Goal: Find specific page/section: Find specific page/section

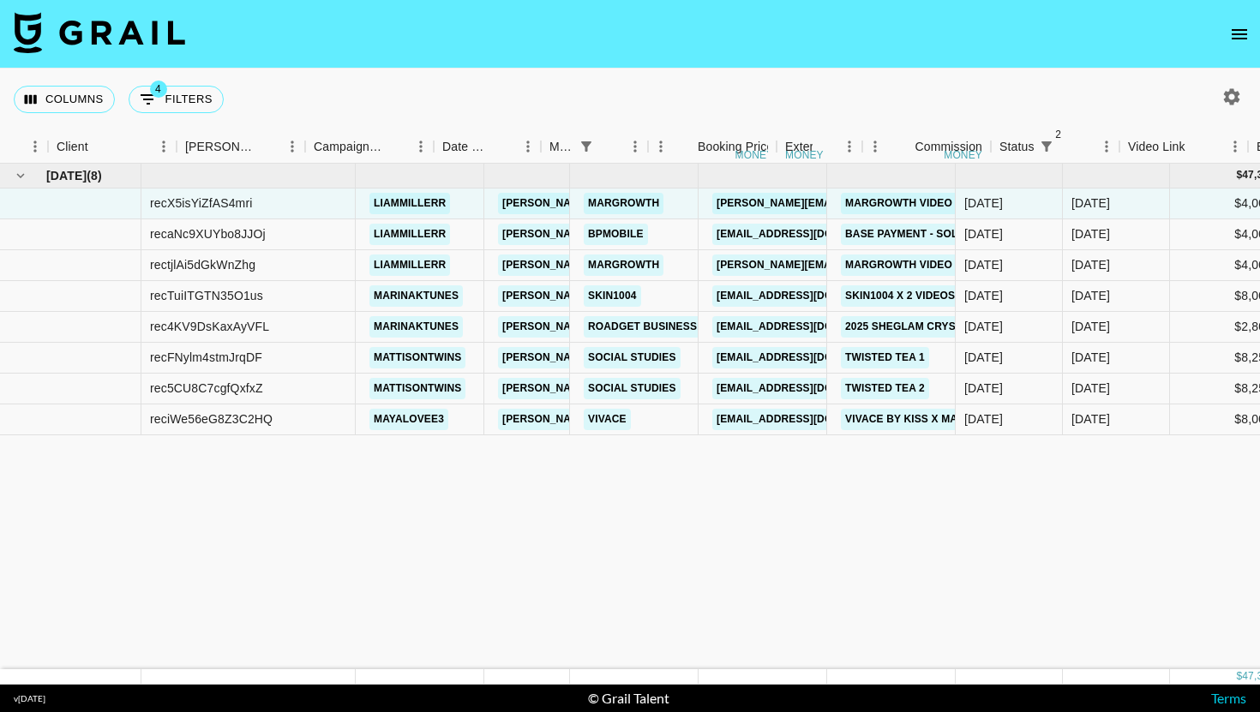
scroll to position [0, 522]
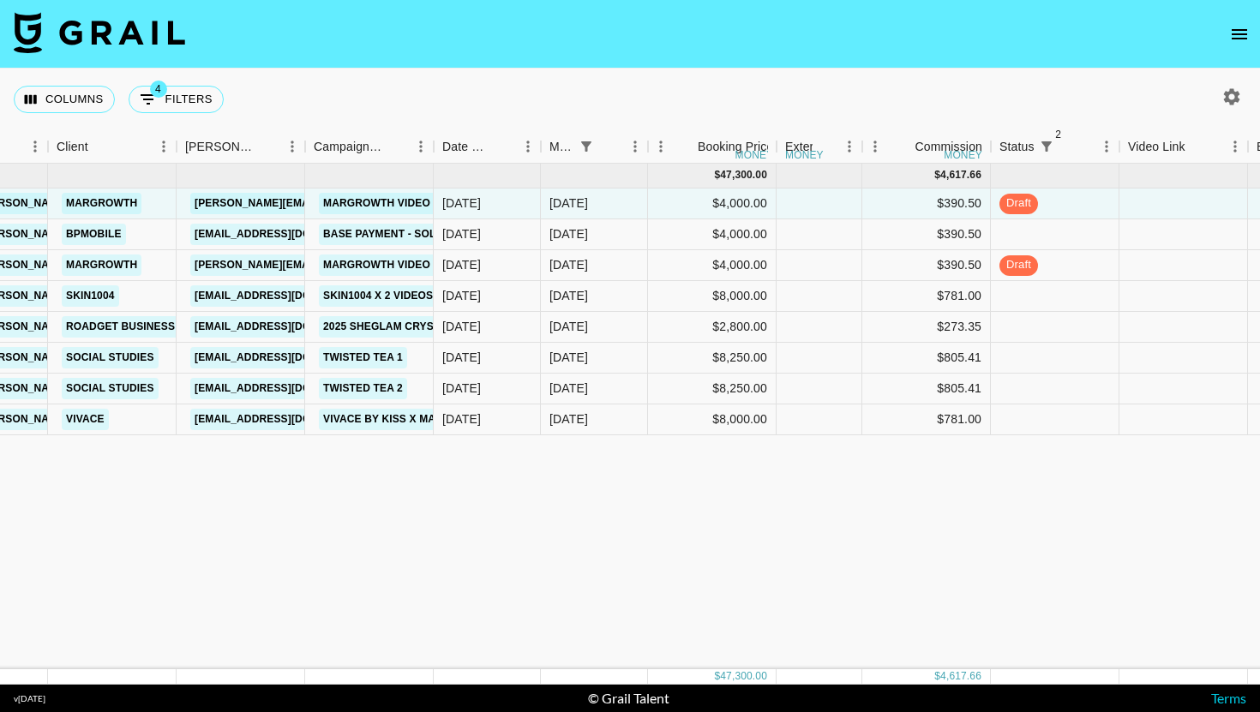
click at [160, 118] on div "Columns 4 Filters + Booking" at bounding box center [122, 100] width 217 height 62
click at [204, 101] on button "4 Filters" at bounding box center [176, 99] width 95 height 27
select select "managerIds"
select select "status"
select select "not"
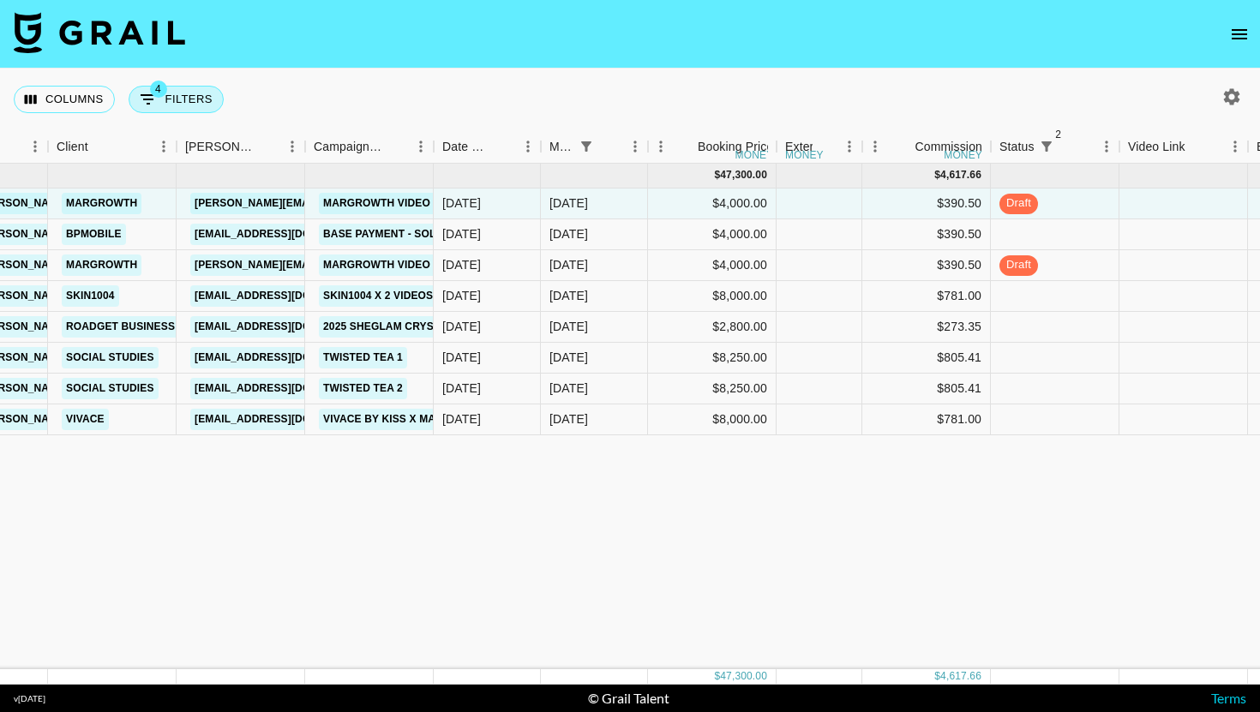
select select "declined"
select select "monthDue2"
select select "[DATE]"
select select "status"
select select "not"
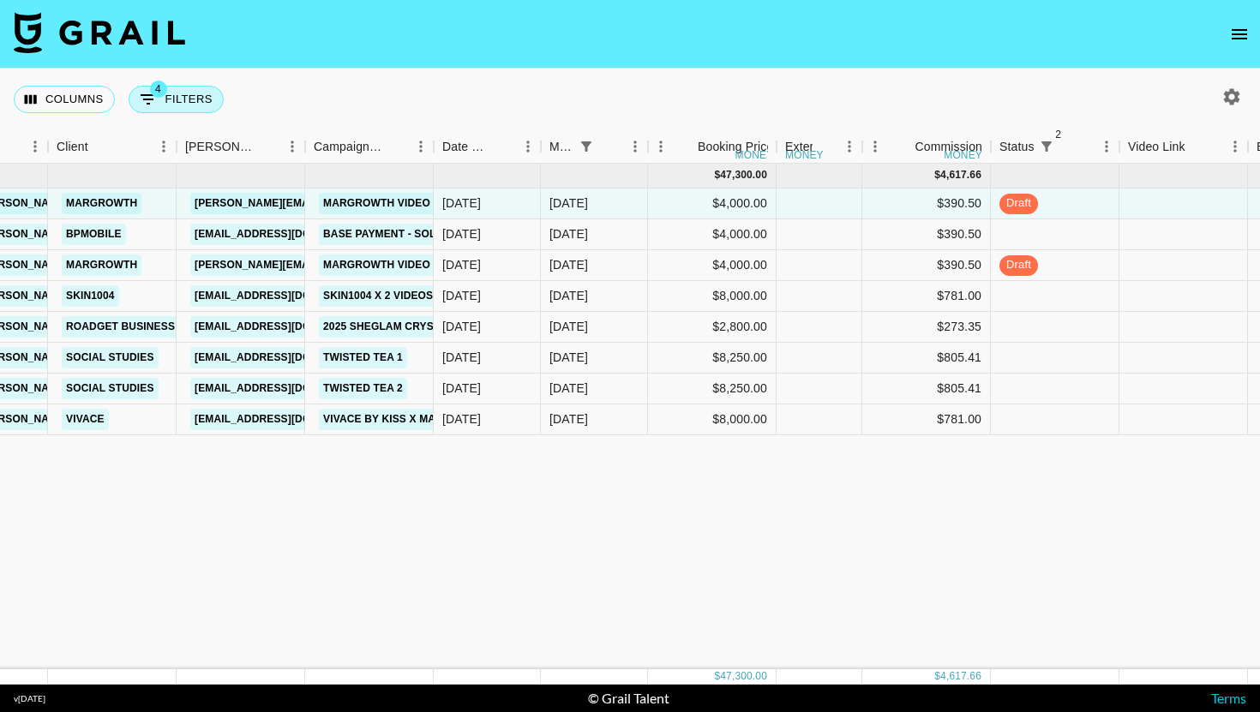
select select "cancelled"
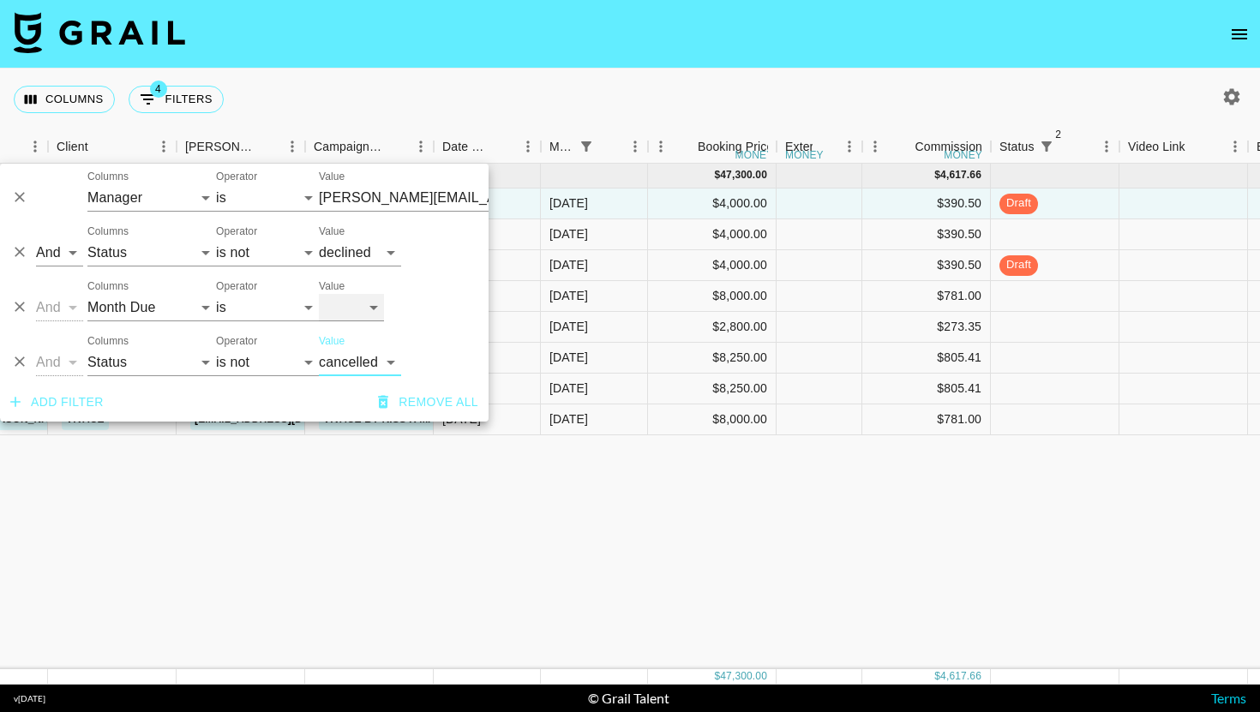
click at [381, 301] on select "[DATE] [DATE] '[DATE] May '[DATE] Mar '[DATE] Jan '[DATE] Nov '[DATE] Sep '[DAT…" at bounding box center [351, 307] width 65 height 27
select select "[DATE]"
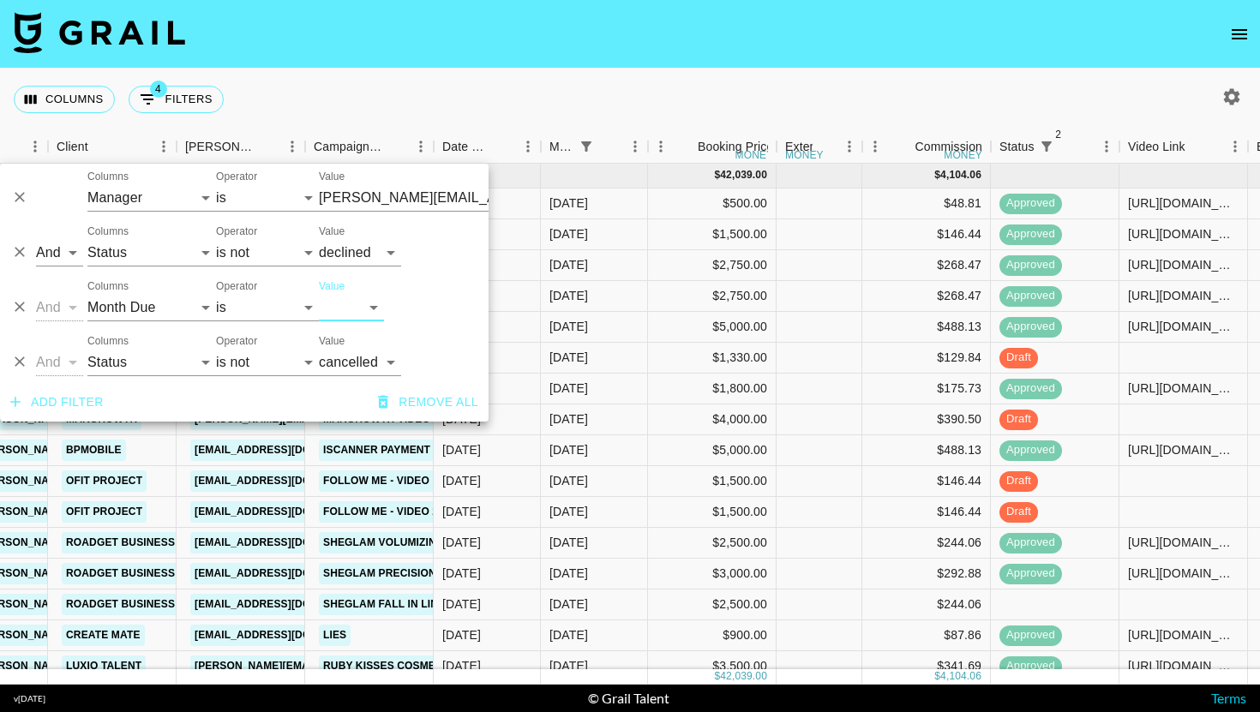
click at [13, 360] on icon "Delete" at bounding box center [19, 361] width 17 height 17
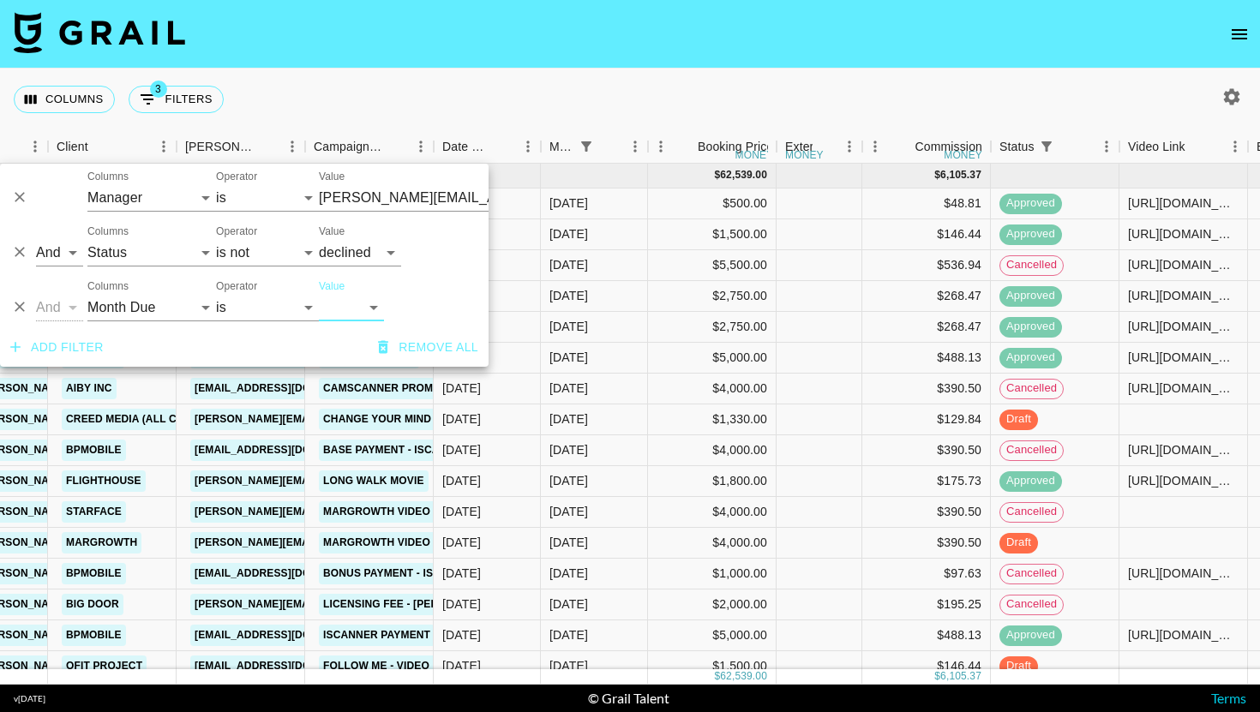
click at [564, 115] on div "Columns 3 Filters + Booking" at bounding box center [630, 100] width 1260 height 62
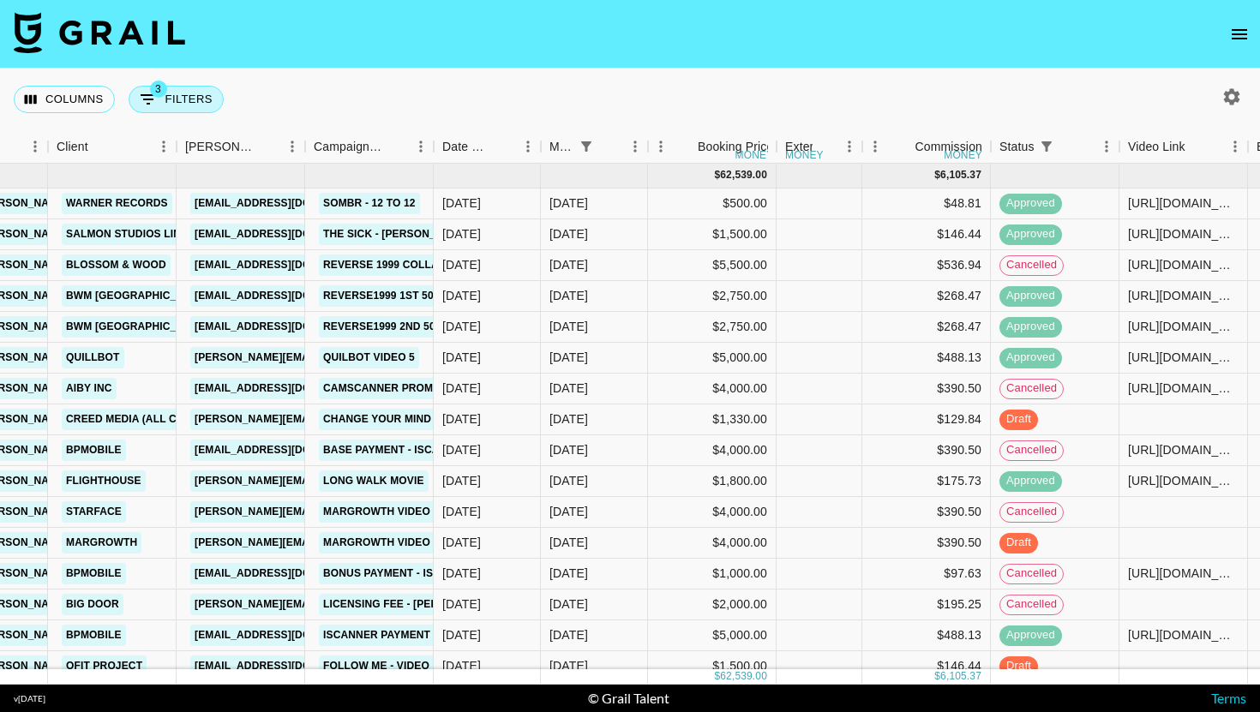
click at [171, 96] on button "3 Filters" at bounding box center [176, 99] width 95 height 27
select select "managerIds"
select select "status"
select select "not"
select select "declined"
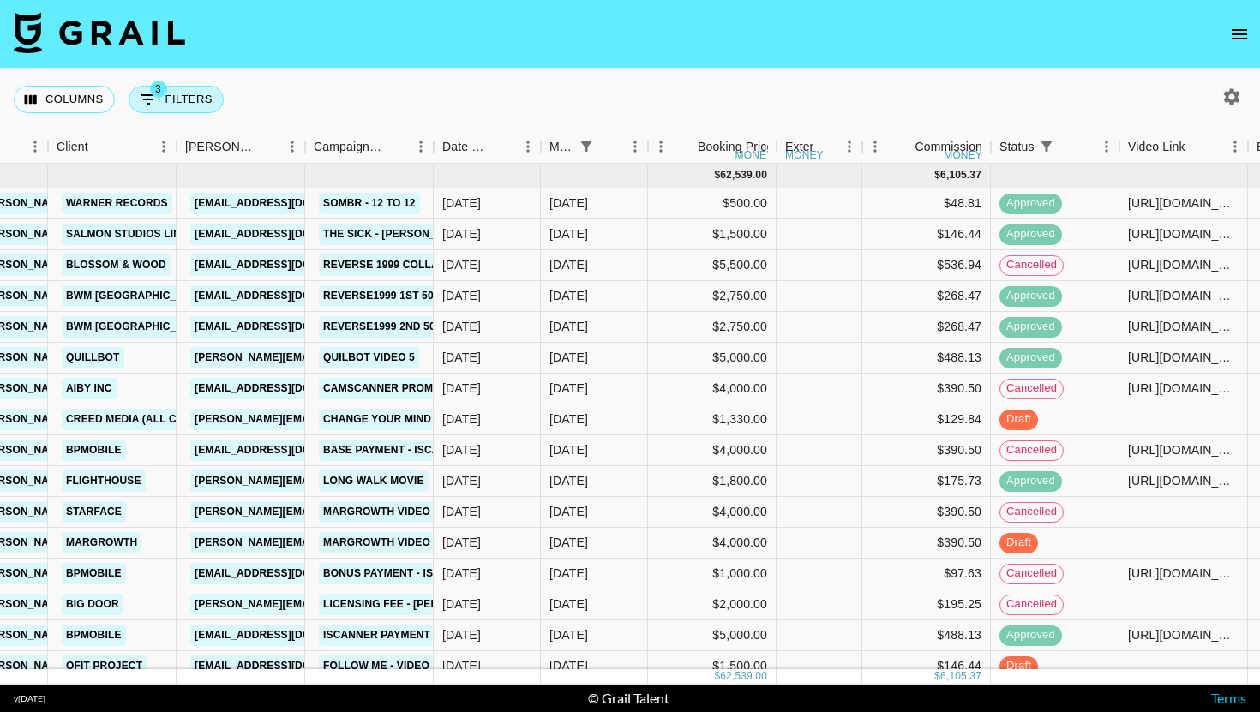
select select "monthDue2"
select select "[DATE]"
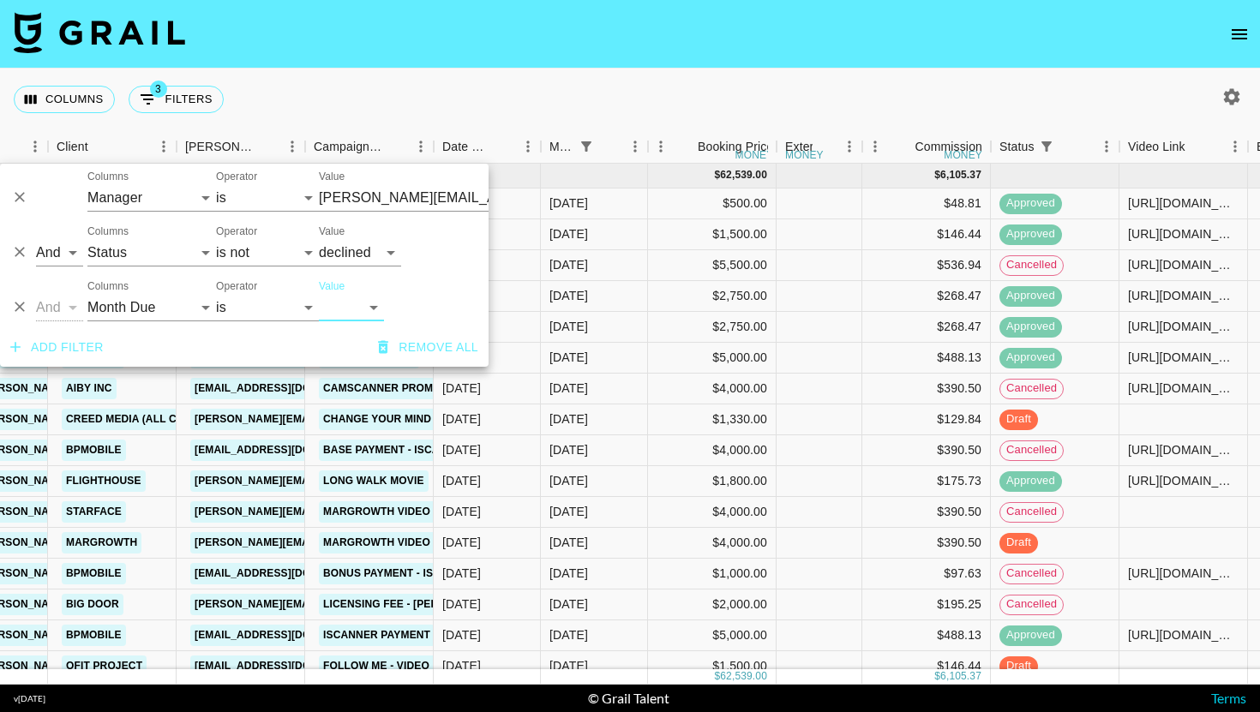
click at [65, 360] on button "Add filter" at bounding box center [56, 348] width 107 height 32
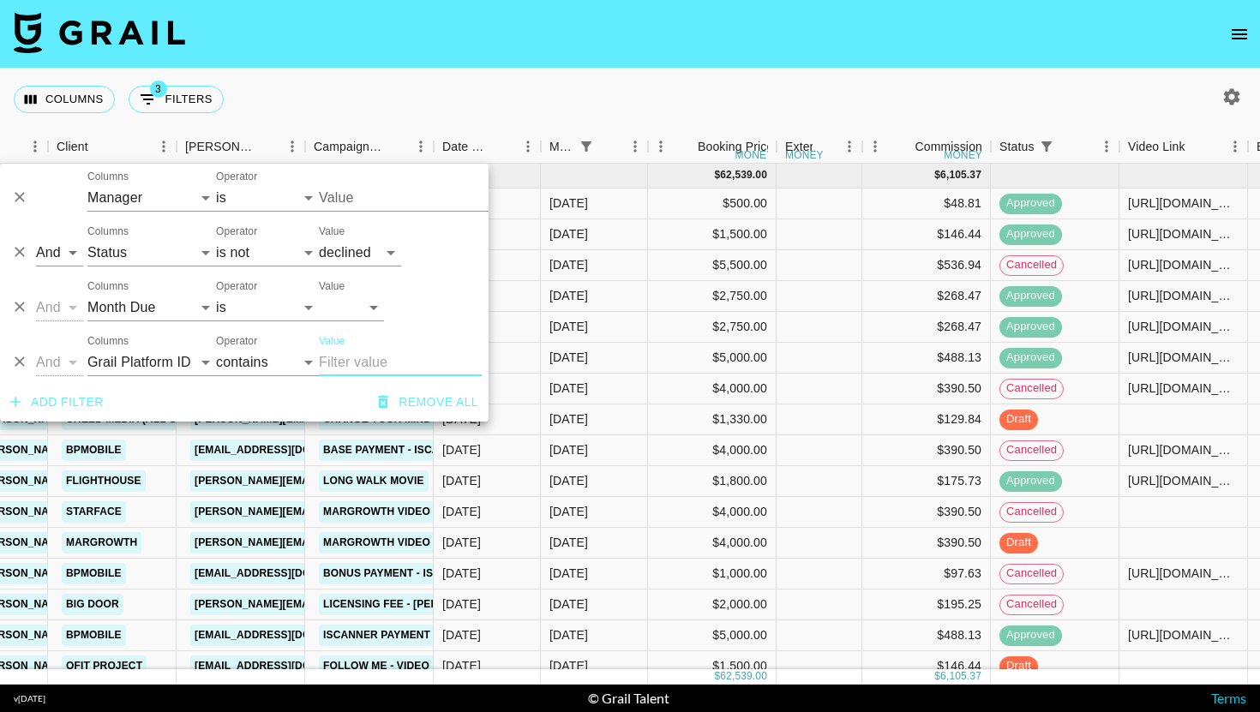
type input "[PERSON_NAME][EMAIL_ADDRESS][DOMAIN_NAME]"
click at [118, 363] on select "Grail Platform ID Airtable ID Talent Manager Client [PERSON_NAME] Campaign (Typ…" at bounding box center [151, 362] width 129 height 27
select select "status"
click at [288, 371] on select "is is not is any of is not any of" at bounding box center [267, 362] width 103 height 27
select select "not"
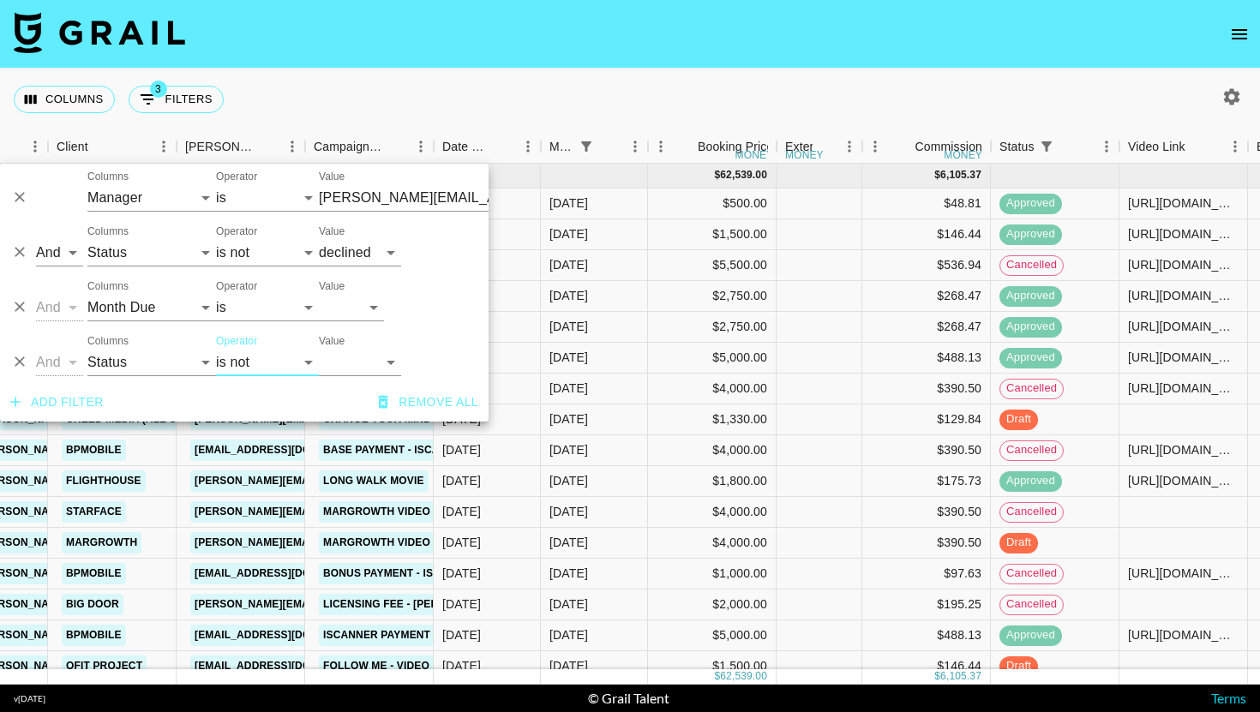
click at [371, 385] on div "Add filter Remove all" at bounding box center [244, 402] width 488 height 39
click at [371, 353] on select "confirmed declined draft posted approved cancelled badDebt" at bounding box center [360, 362] width 82 height 27
select select "cancelled"
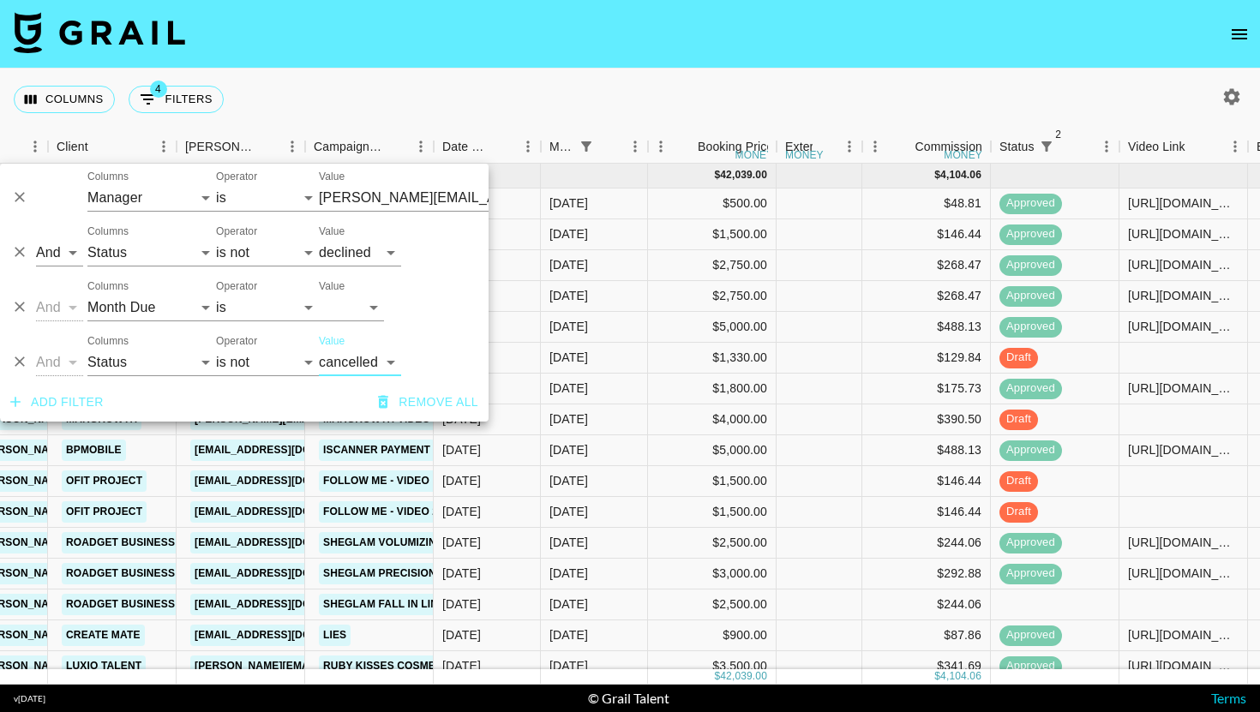
click at [709, 104] on div "Columns 4 Filters + Booking" at bounding box center [630, 100] width 1260 height 62
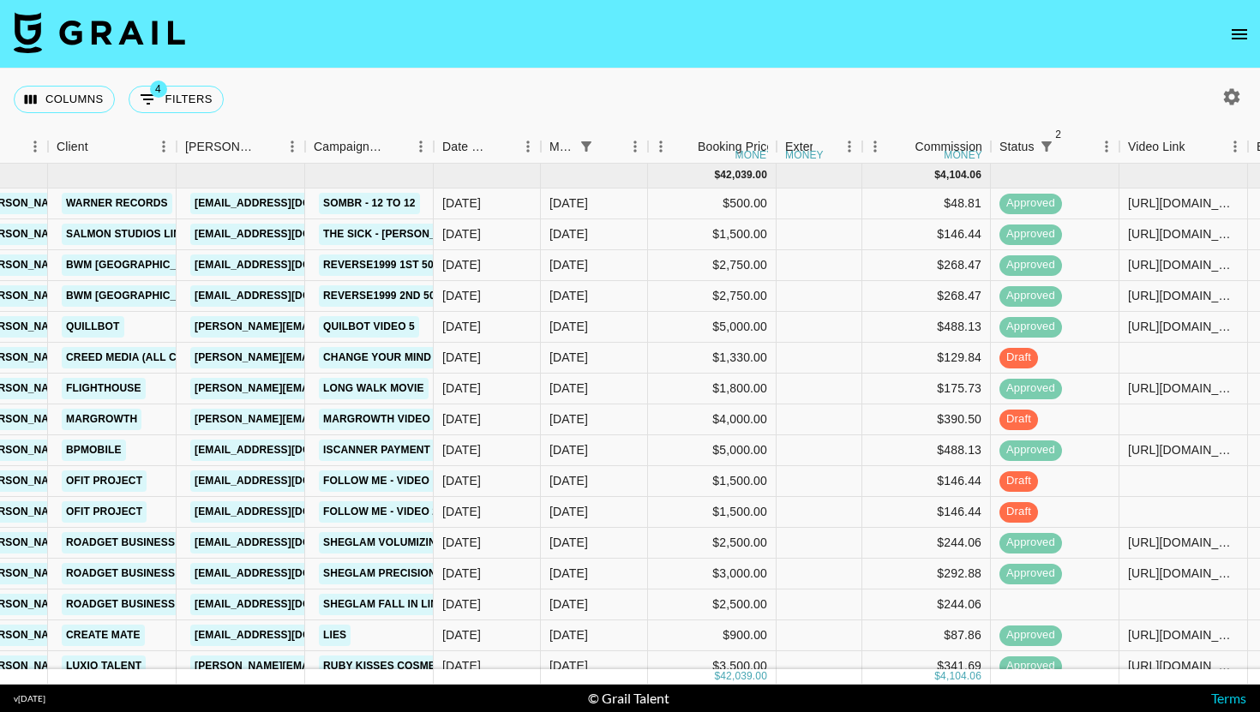
scroll to position [105, 522]
